Goal: Transaction & Acquisition: Purchase product/service

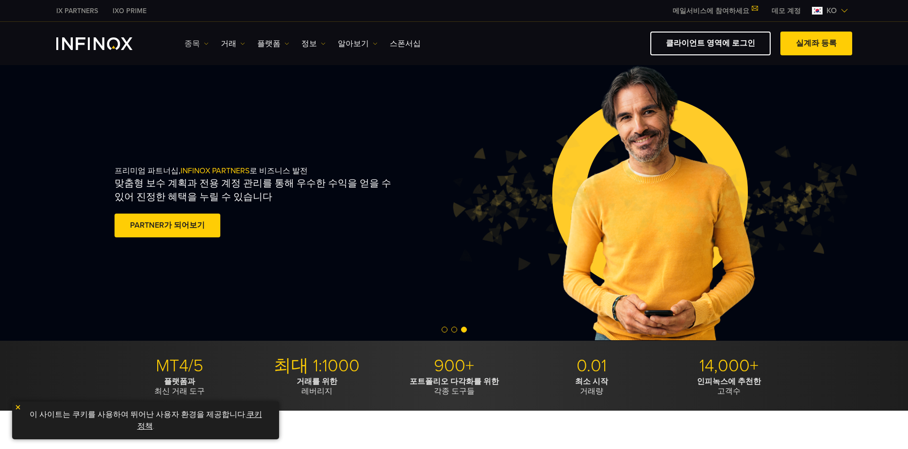
click at [197, 43] on link "종목" at bounding box center [196, 44] width 24 height 12
click at [195, 73] on link "종목" at bounding box center [210, 74] width 52 height 21
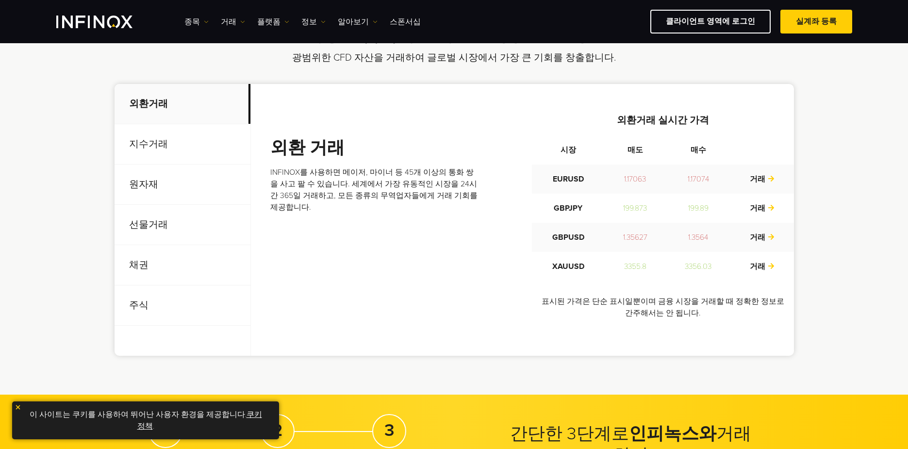
scroll to position [340, 0]
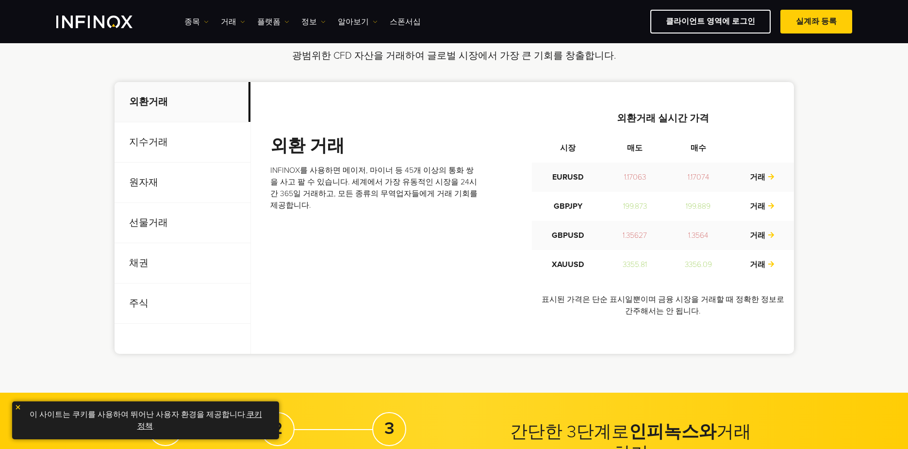
click at [144, 145] on p "지수거래" at bounding box center [182, 142] width 136 height 40
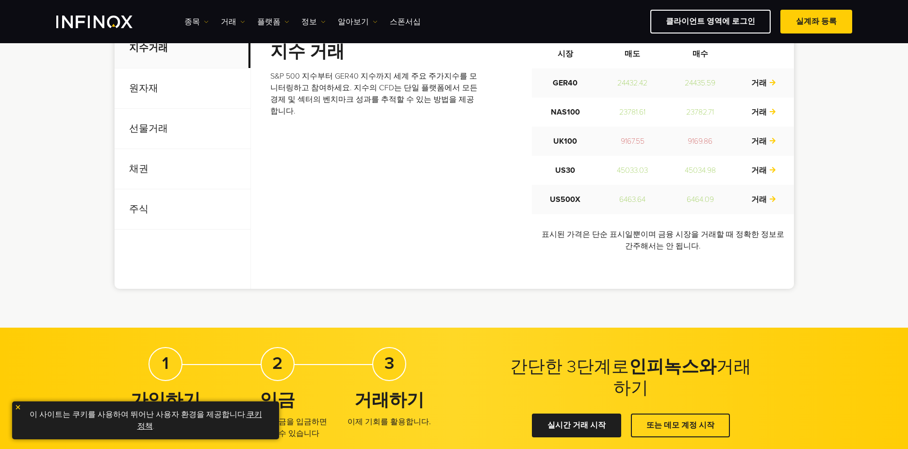
scroll to position [437, 0]
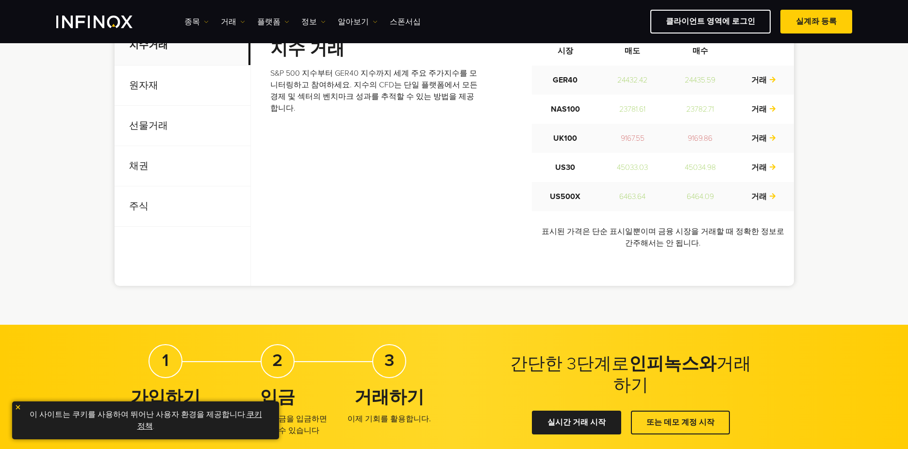
click at [134, 207] on p "주식" at bounding box center [182, 206] width 136 height 40
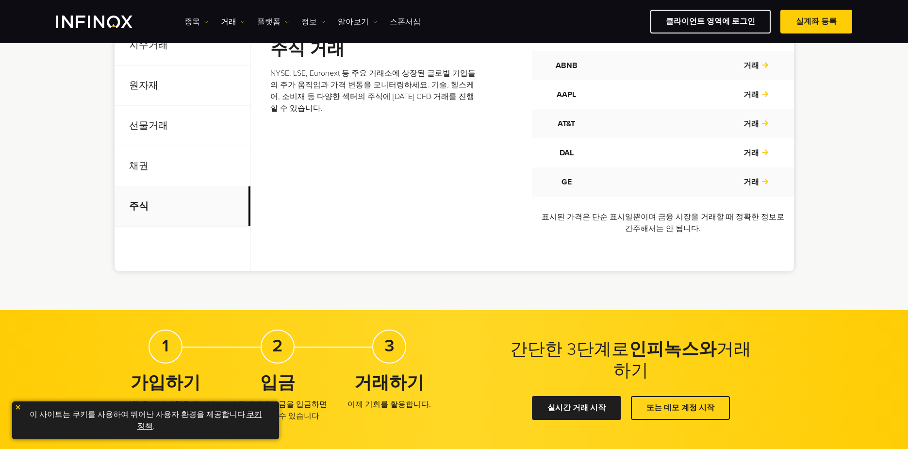
scroll to position [0, 0]
click at [153, 124] on p "선물거래" at bounding box center [182, 126] width 136 height 40
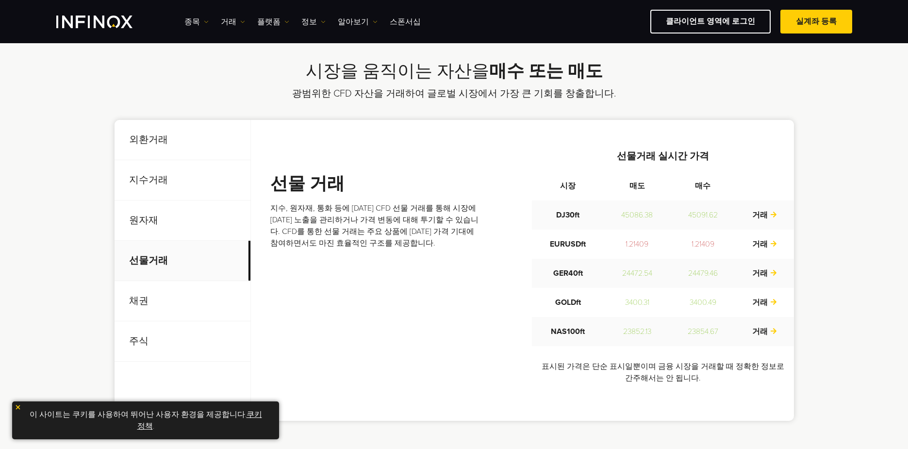
scroll to position [291, 0]
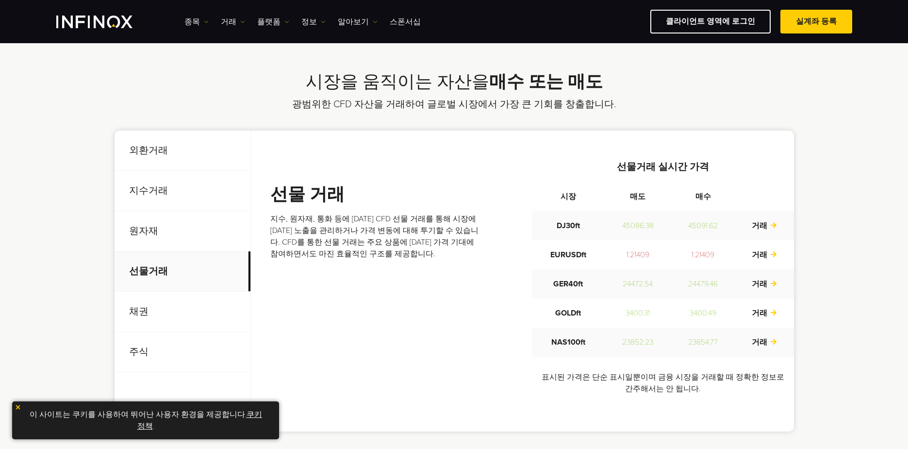
click at [143, 231] on p "원자재" at bounding box center [182, 231] width 136 height 40
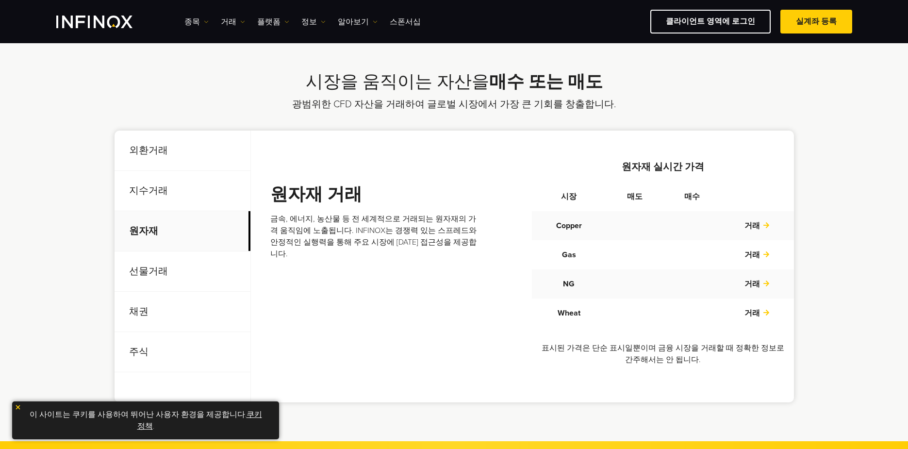
scroll to position [0, 0]
click at [147, 197] on p "지수거래" at bounding box center [182, 191] width 136 height 40
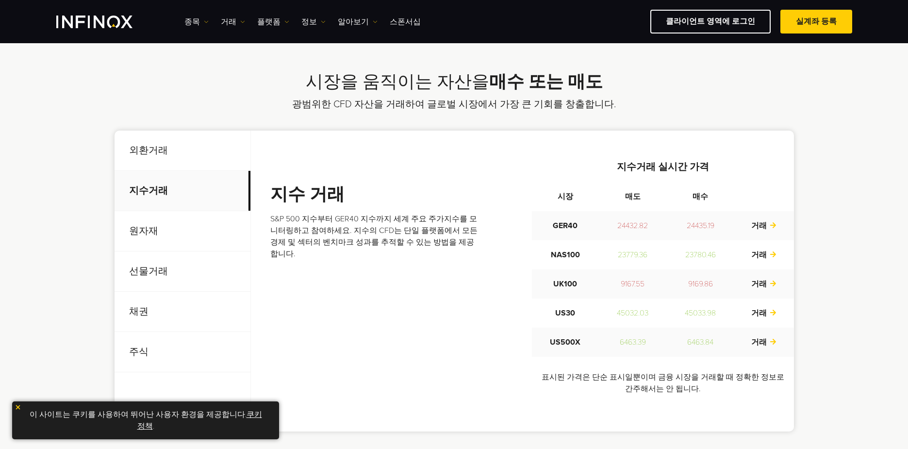
click at [142, 241] on p "원자재" at bounding box center [182, 231] width 136 height 40
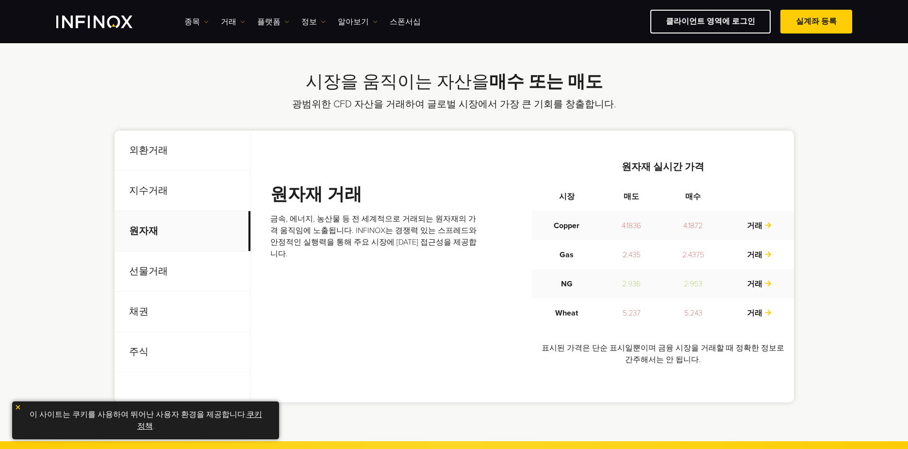
click at [145, 206] on p "지수거래" at bounding box center [182, 191] width 136 height 40
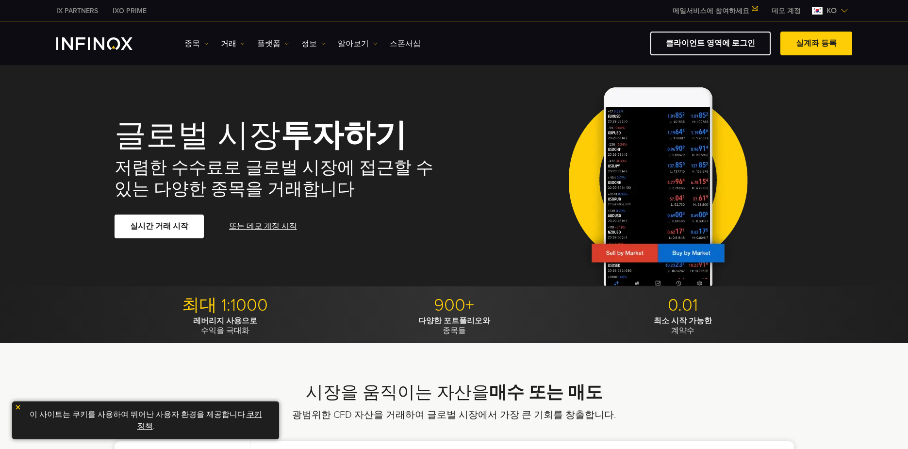
click at [86, 51] on div "종목 종목 상품 정보 거래 데모" at bounding box center [454, 44] width 796 height 24
click at [82, 46] on img "INFINOX Logo" at bounding box center [94, 43] width 76 height 13
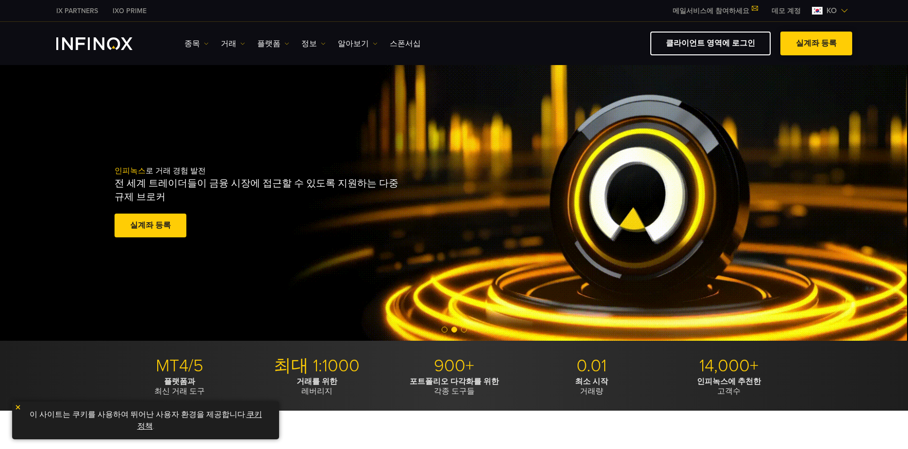
click at [808, 40] on link "실계좌 등록" at bounding box center [816, 44] width 72 height 24
